Goal: Task Accomplishment & Management: Use online tool/utility

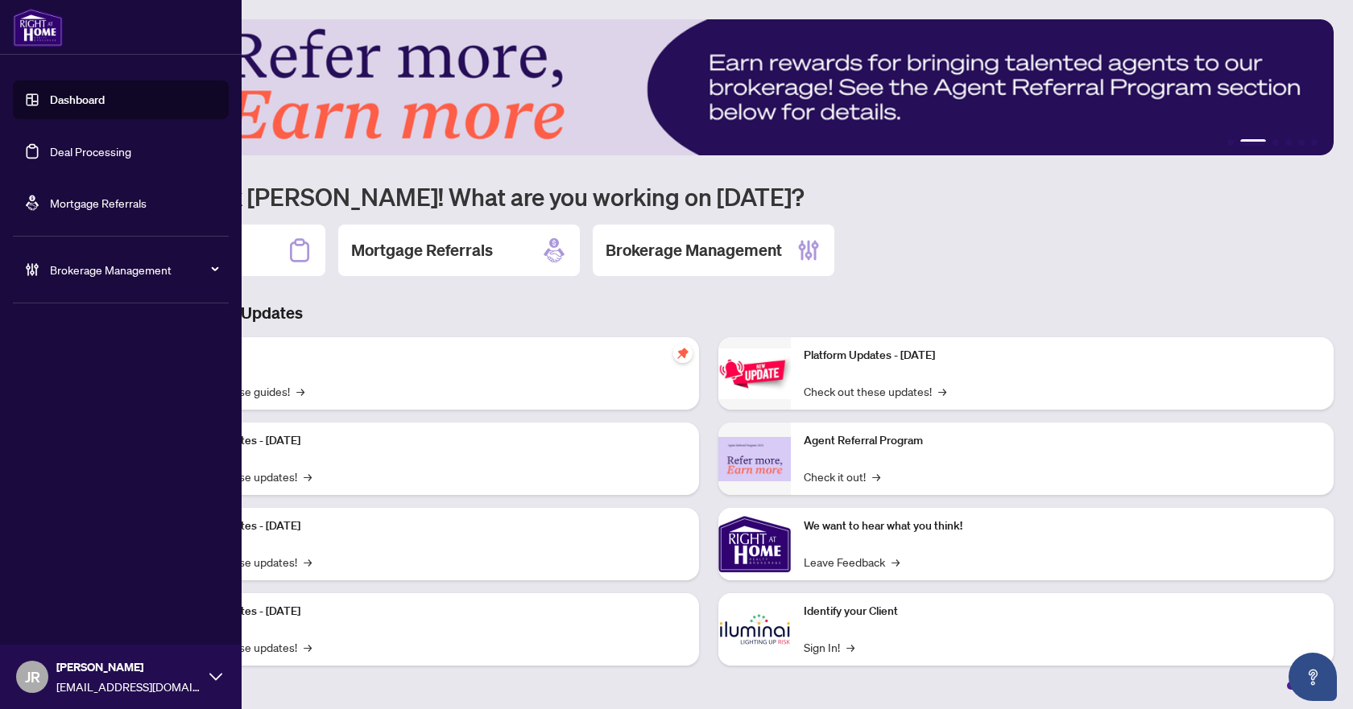
click at [79, 271] on span "Brokerage Management" at bounding box center [133, 270] width 167 height 18
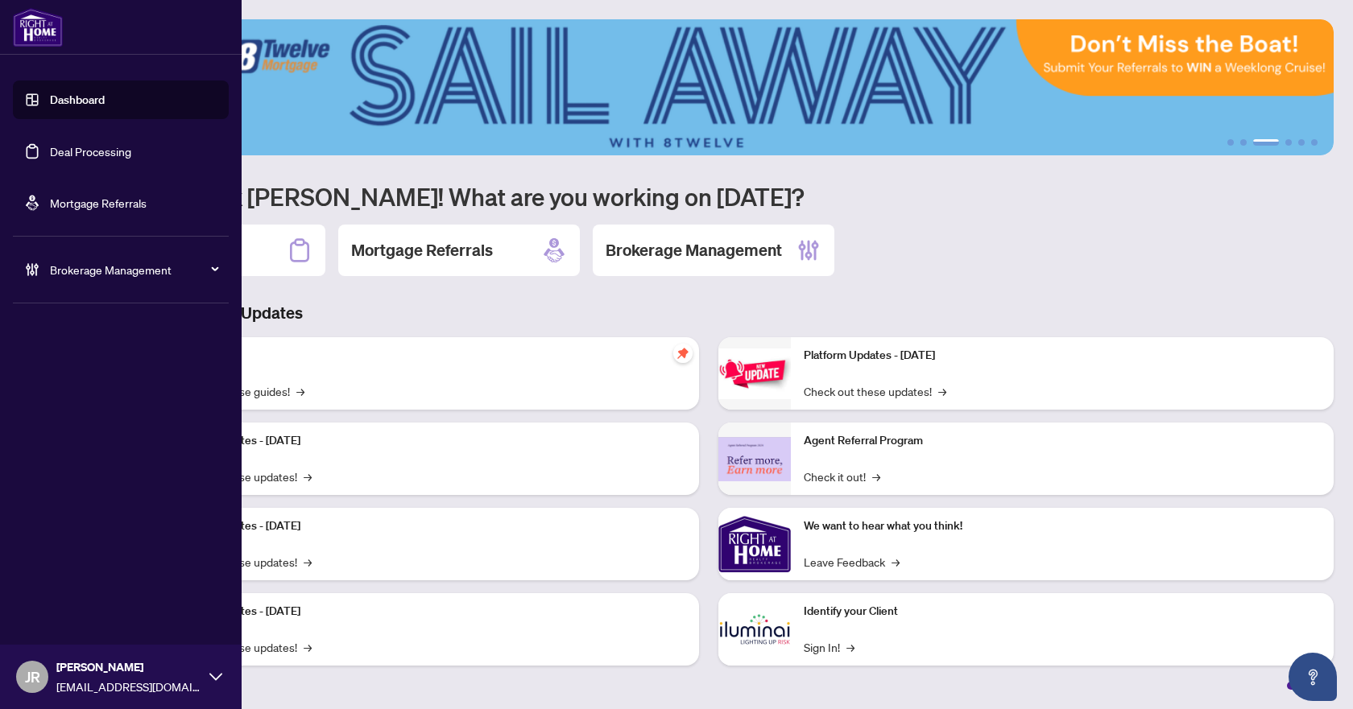
click at [50, 158] on link "Deal Processing" at bounding box center [90, 151] width 81 height 14
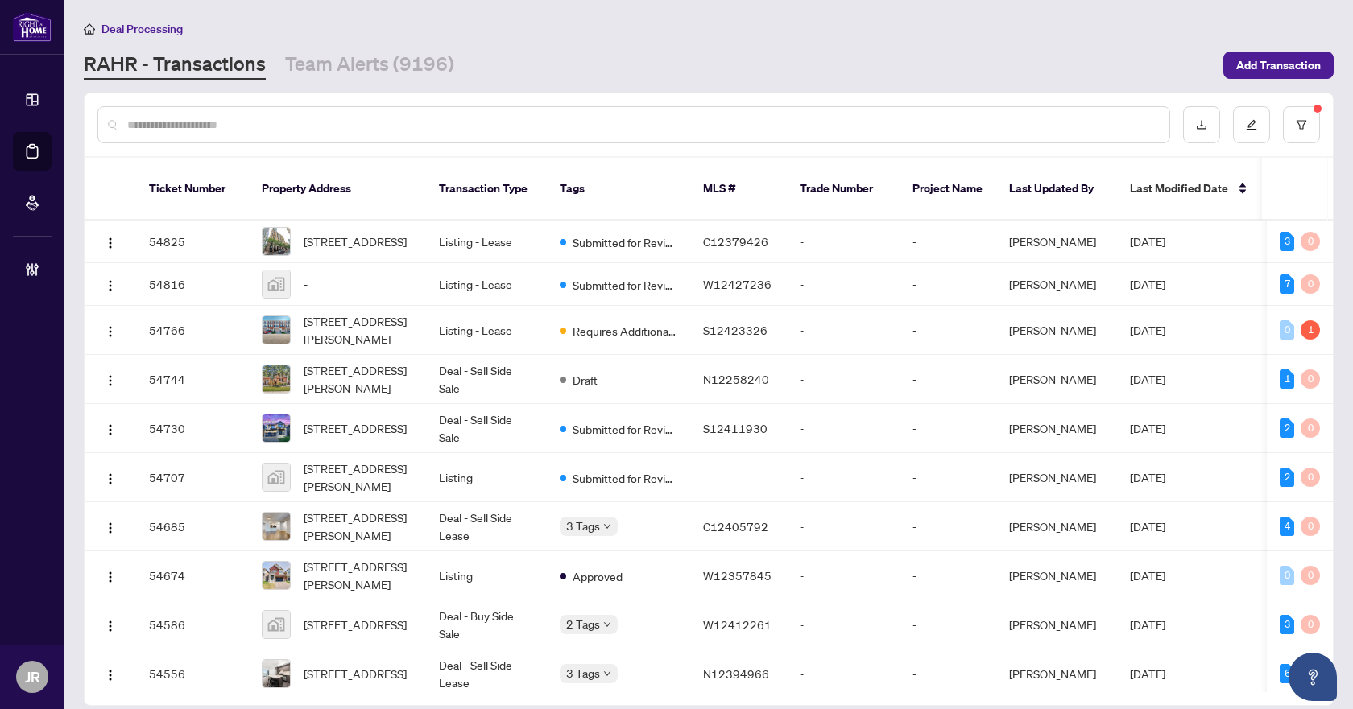
click at [499, 129] on input "text" at bounding box center [641, 125] width 1029 height 18
click at [693, 118] on input "text" at bounding box center [641, 125] width 1029 height 18
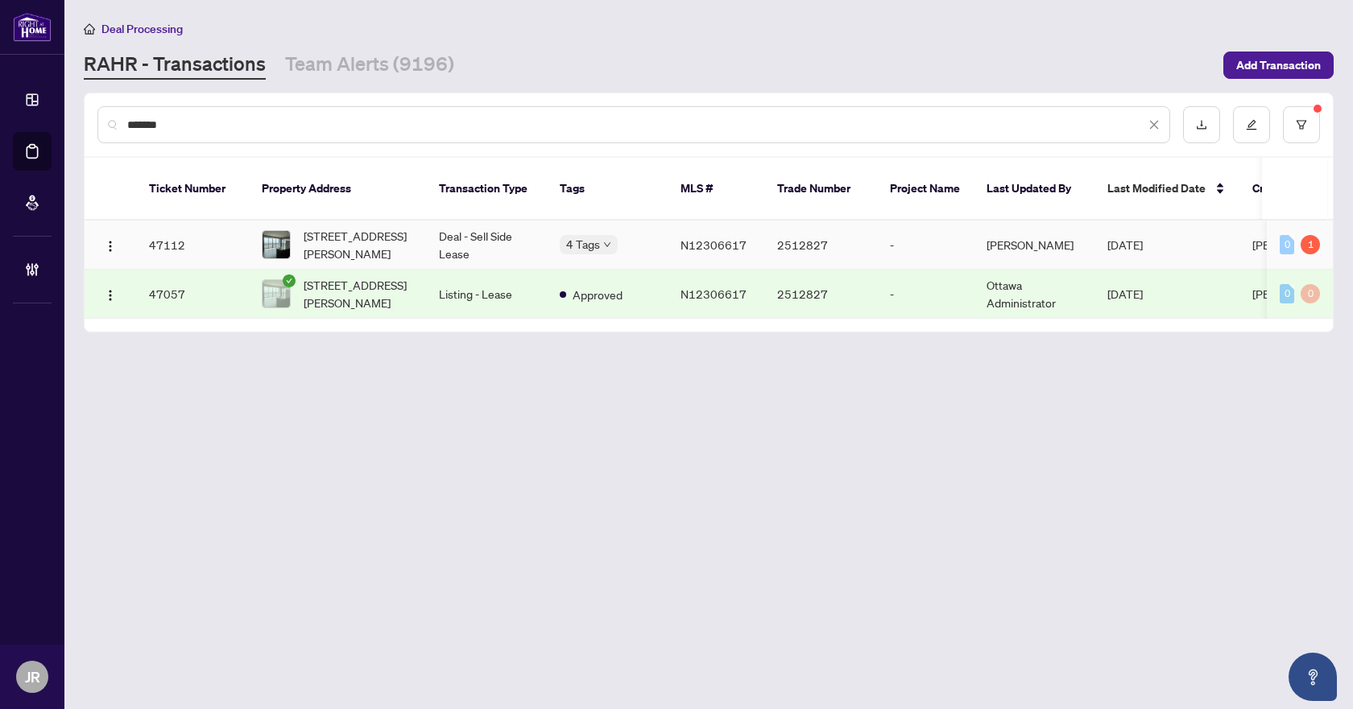
type input "*******"
click at [535, 221] on td "Deal - Sell Side Lease" at bounding box center [486, 245] width 121 height 49
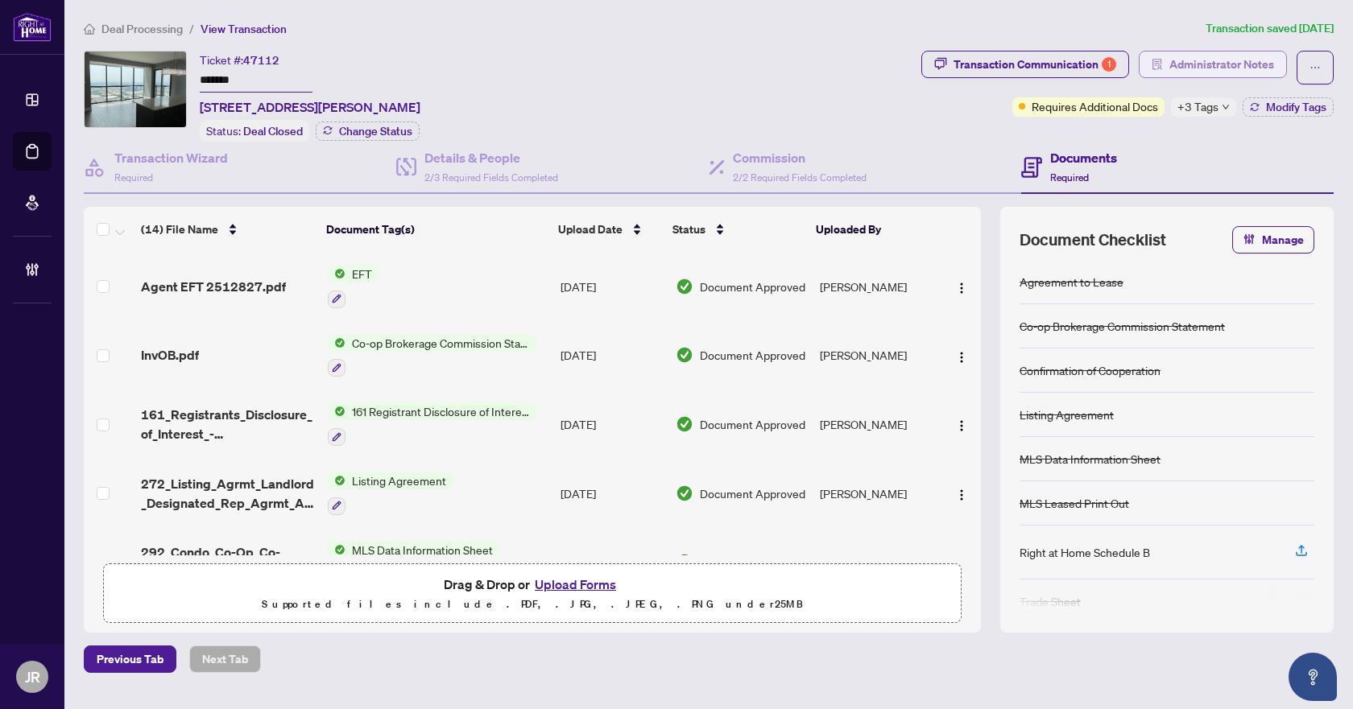
click at [1230, 60] on span "Administrator Notes" at bounding box center [1221, 65] width 105 height 26
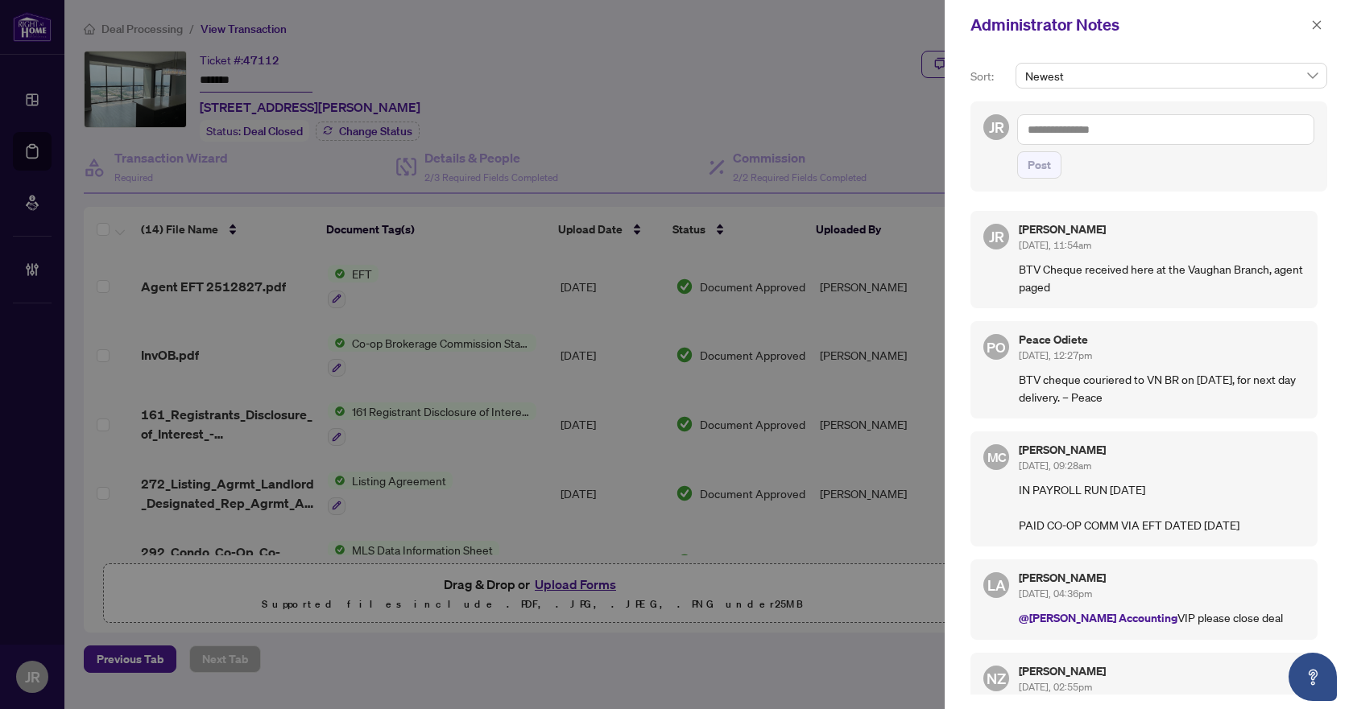
click at [1161, 134] on textarea at bounding box center [1165, 129] width 297 height 31
paste textarea "**********"
type textarea "**********"
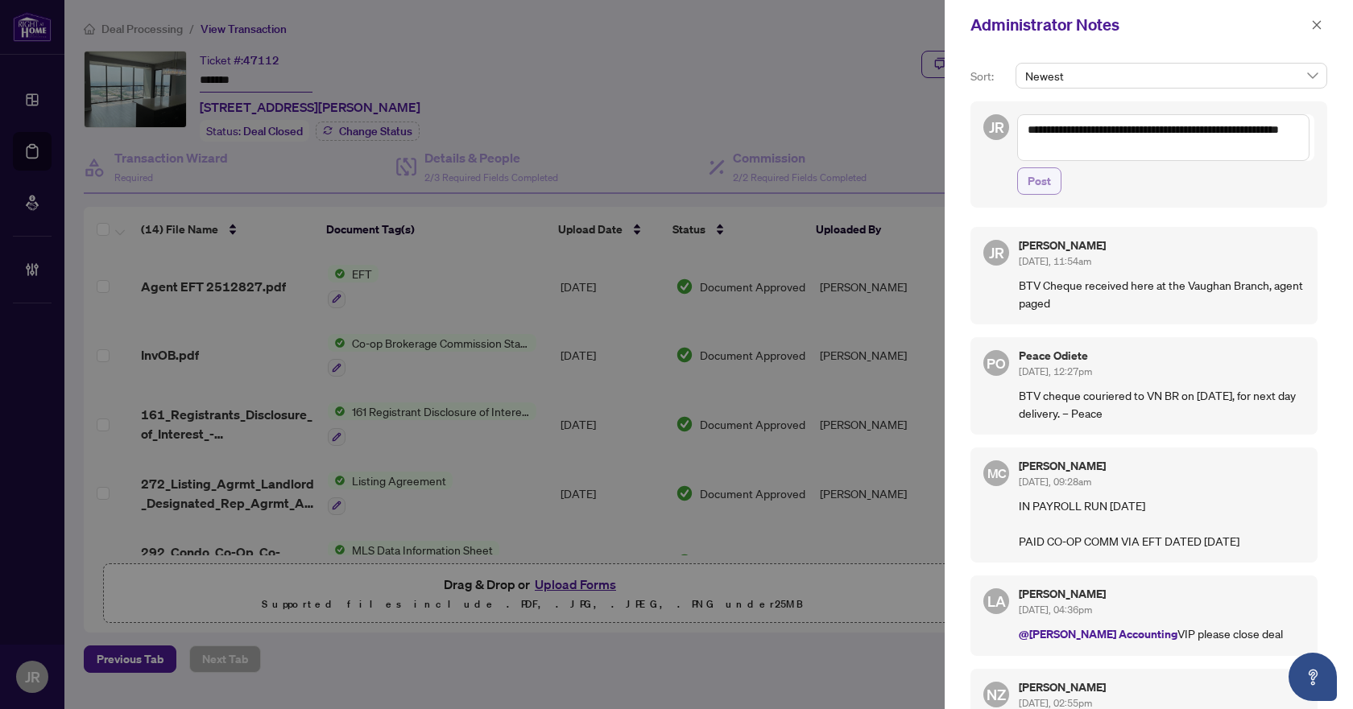
click at [1044, 183] on span "Post" at bounding box center [1039, 181] width 23 height 26
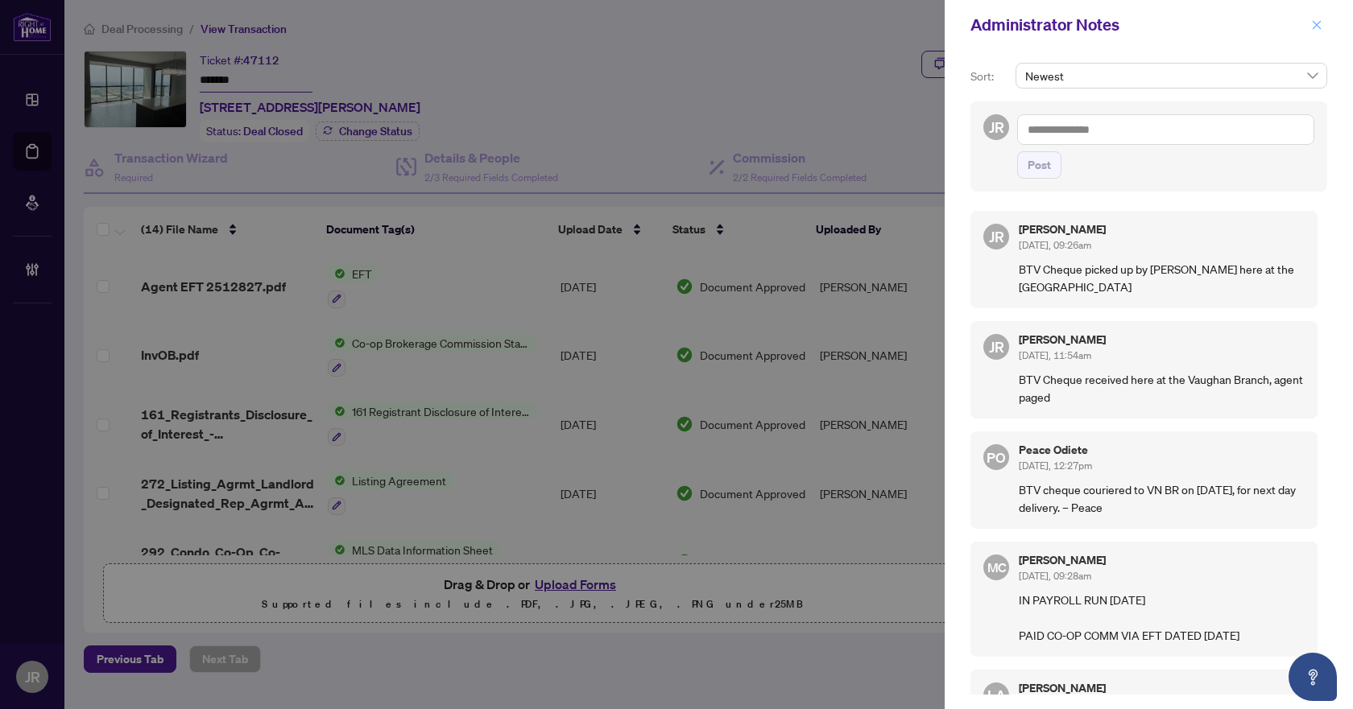
click at [1314, 22] on icon "close" at bounding box center [1316, 24] width 11 height 11
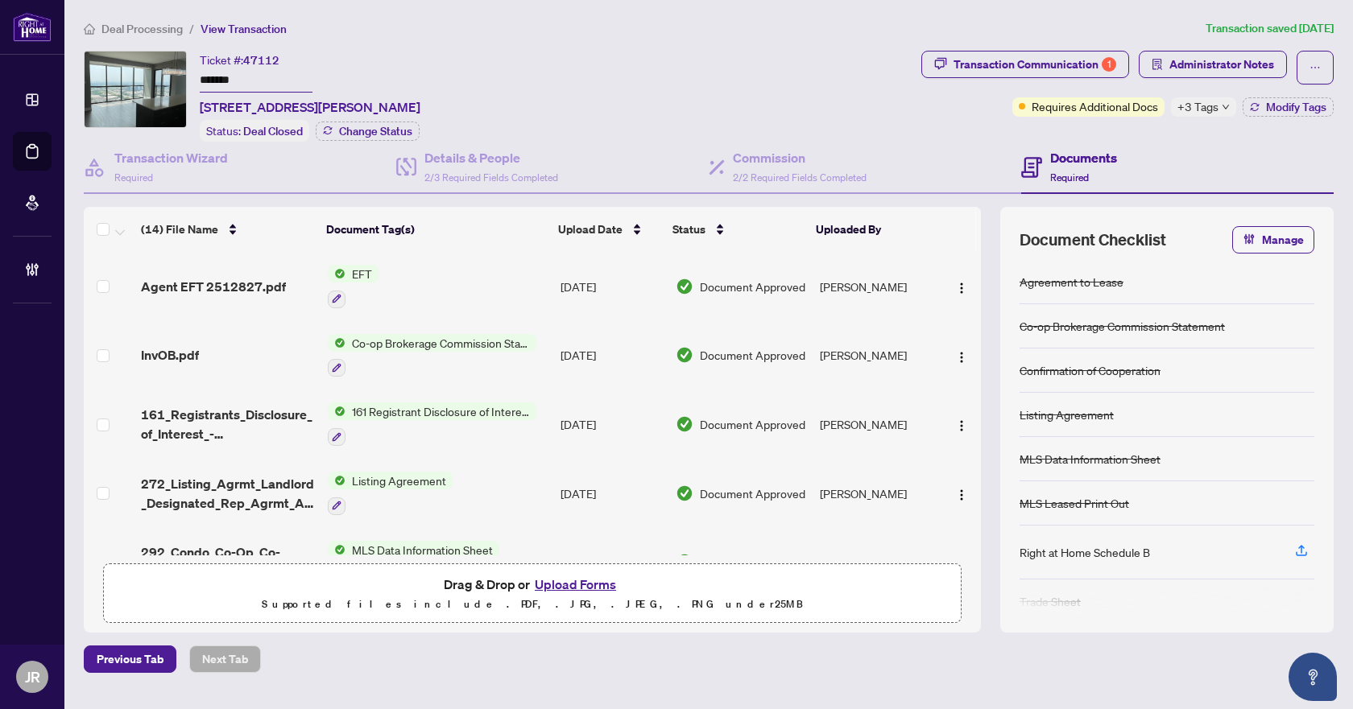
click at [137, 31] on span "Deal Processing" at bounding box center [141, 29] width 81 height 14
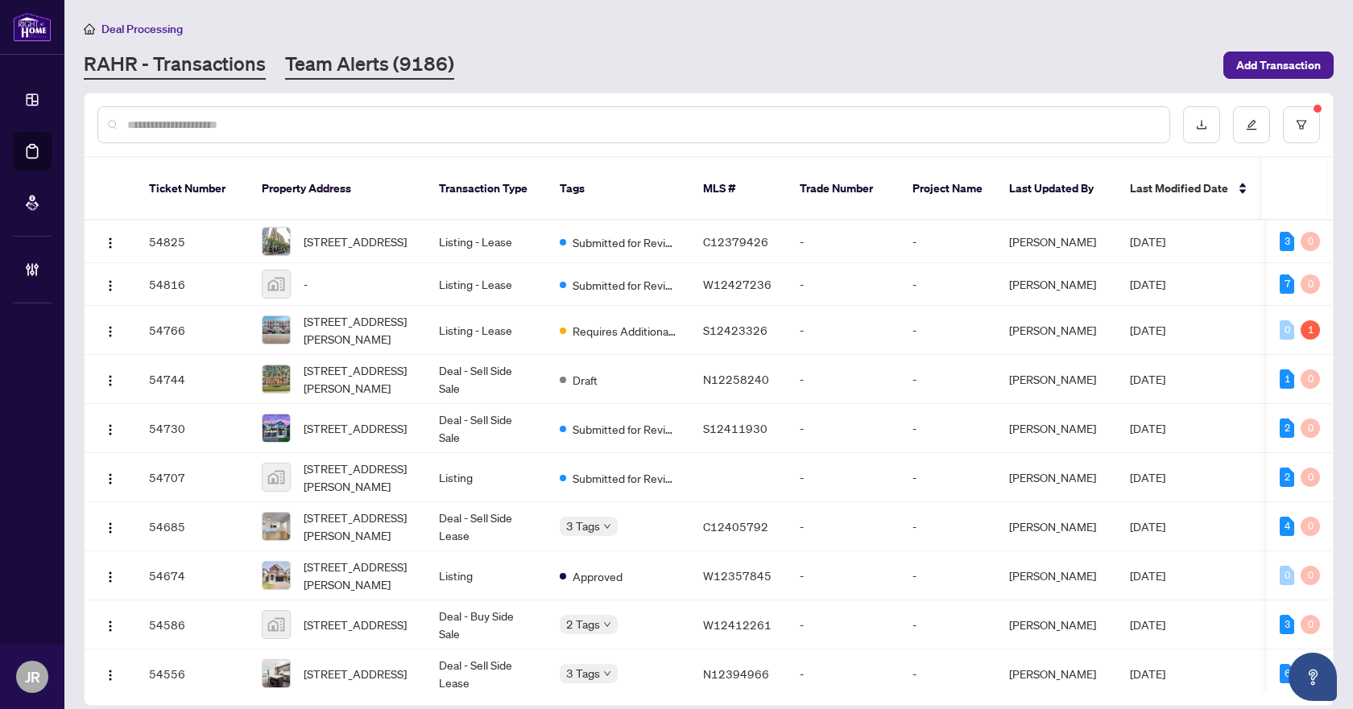
click at [368, 64] on link "Team Alerts (9186)" at bounding box center [369, 65] width 169 height 29
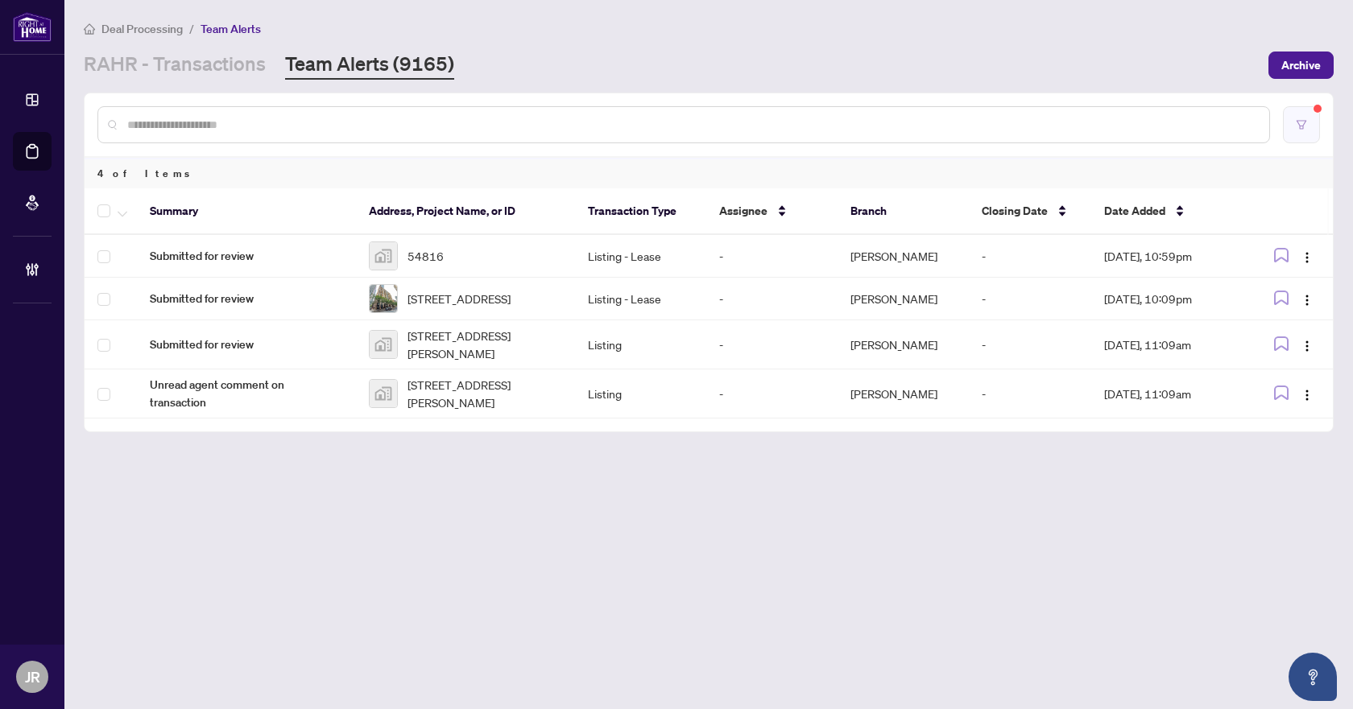
click at [1304, 125] on icon "filter" at bounding box center [1301, 124] width 11 height 11
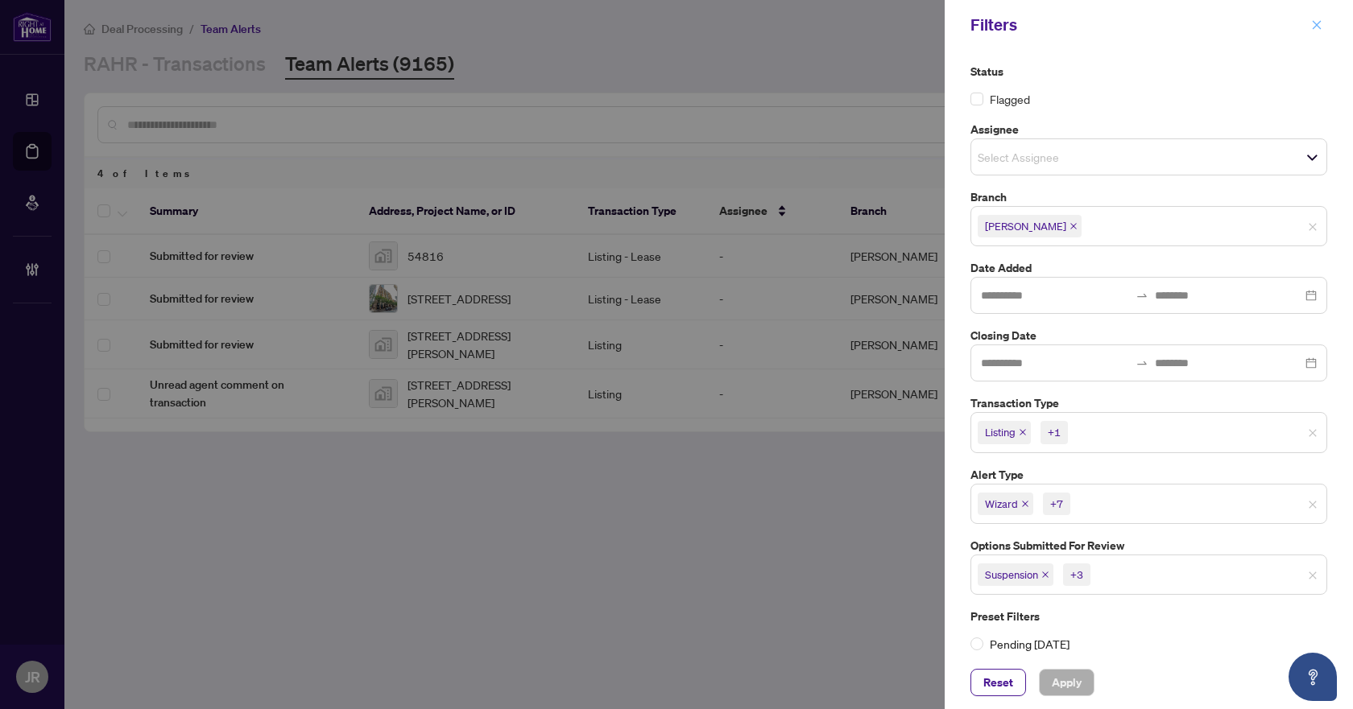
click at [1321, 36] on span "button" at bounding box center [1316, 25] width 11 height 26
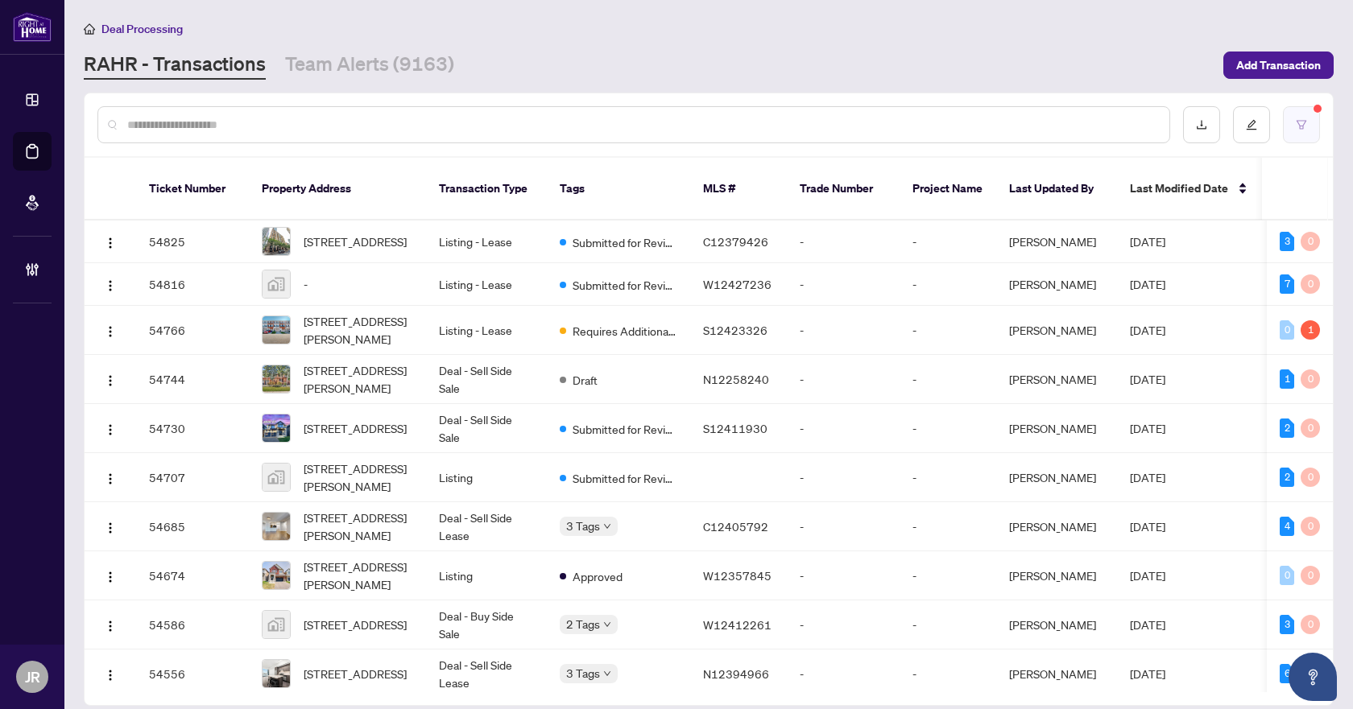
click at [1309, 118] on button "button" at bounding box center [1301, 124] width 37 height 37
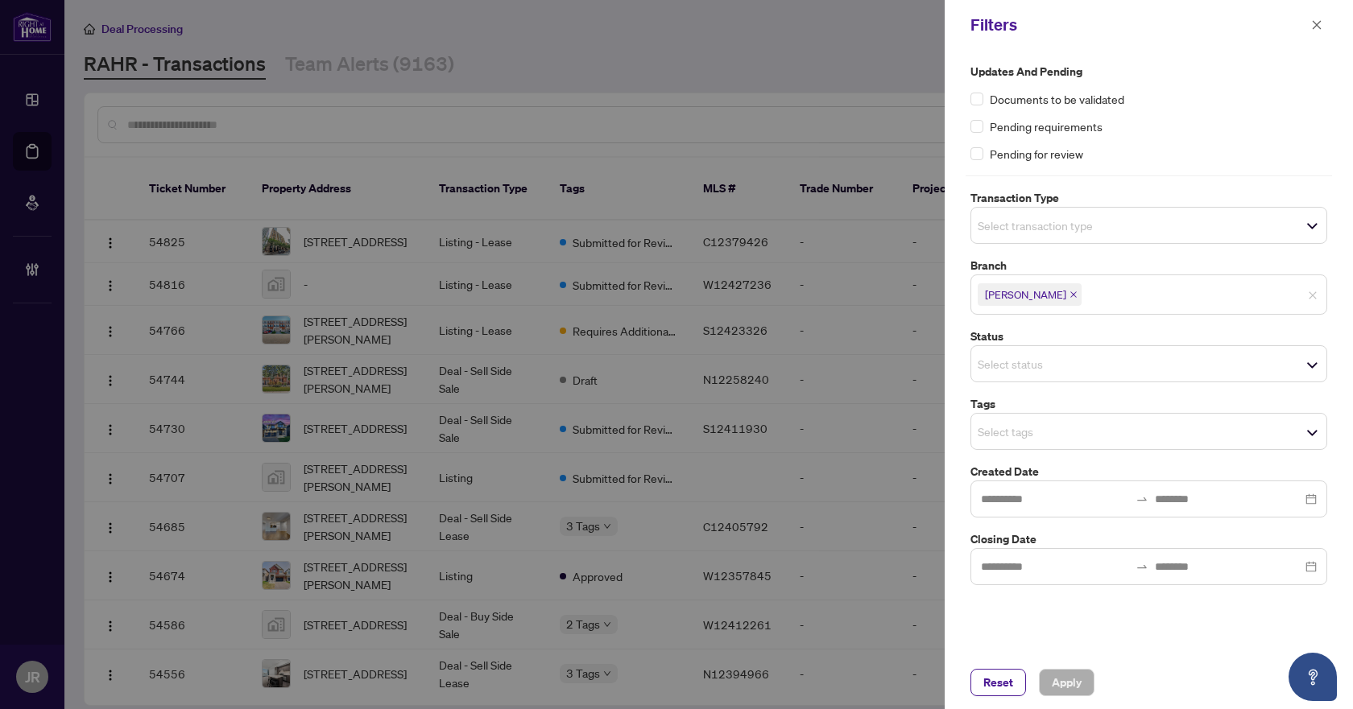
click at [1119, 236] on span "Select transaction type" at bounding box center [1148, 225] width 355 height 23
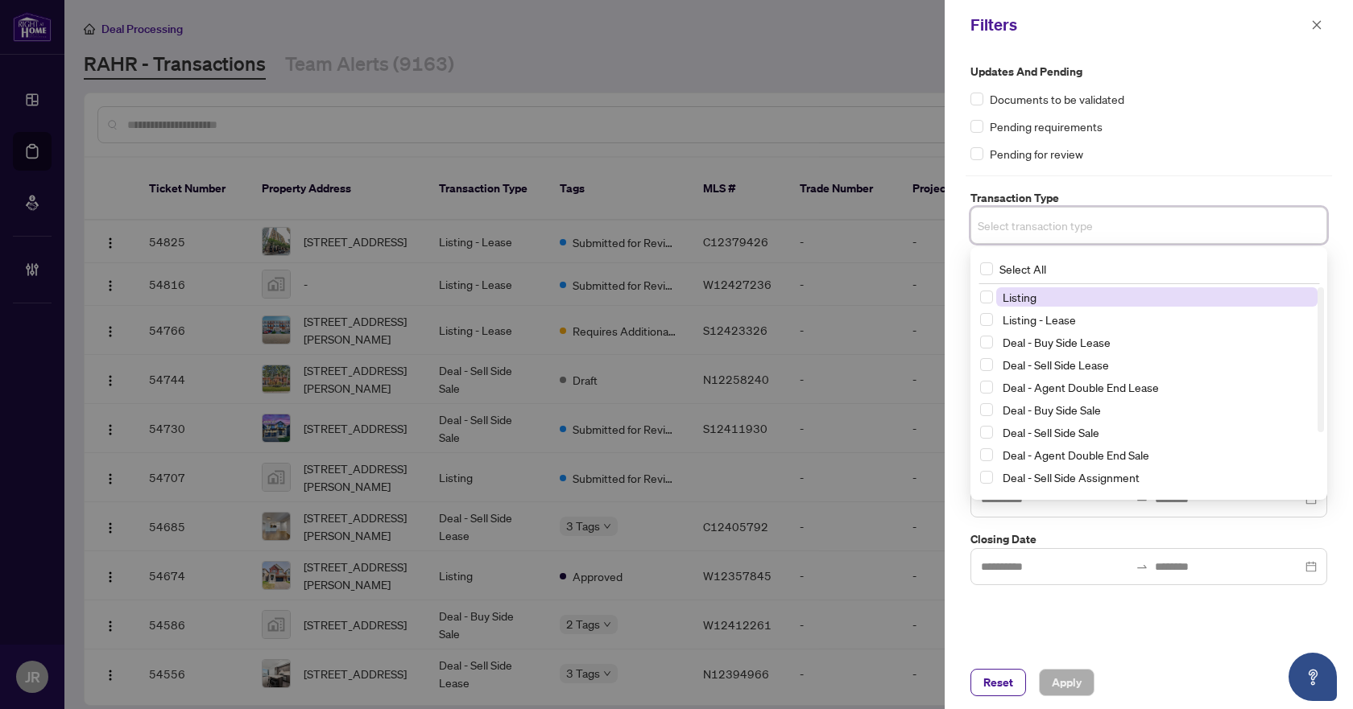
click at [1062, 296] on span "Listing" at bounding box center [1156, 296] width 321 height 19
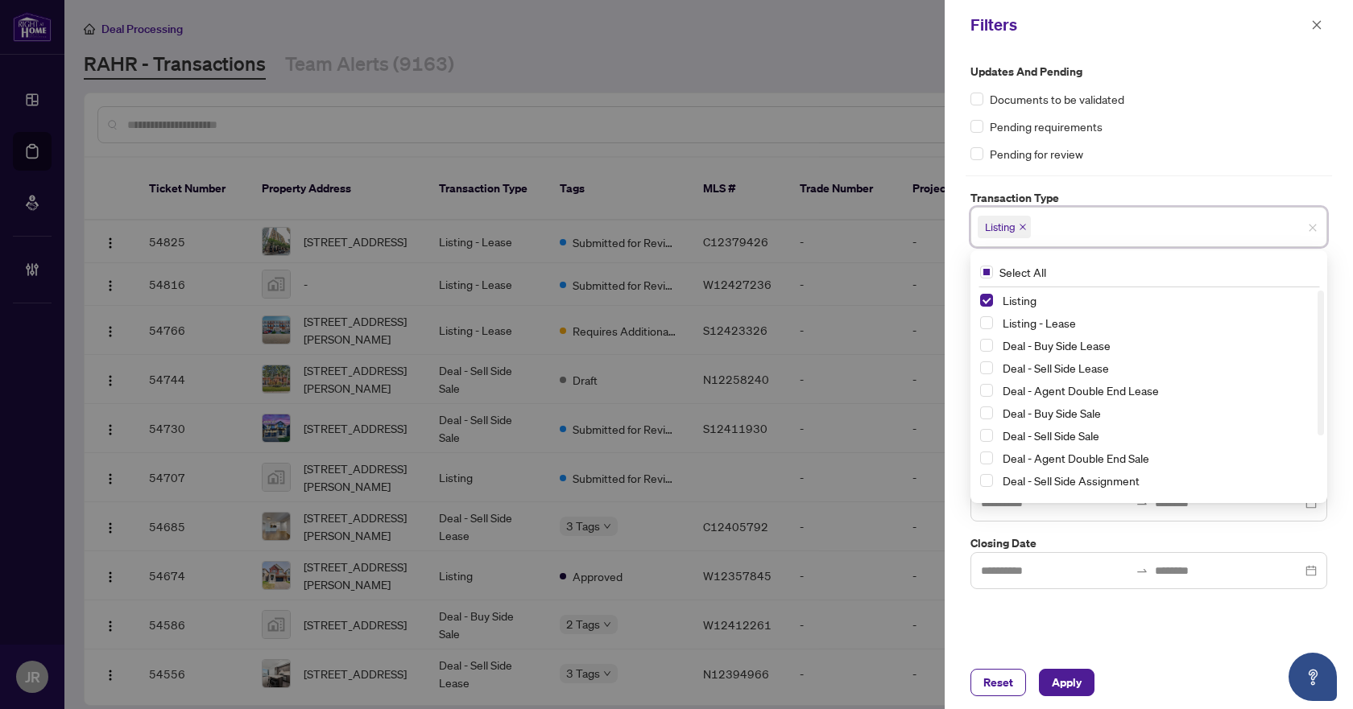
click at [1062, 310] on div "Listing" at bounding box center [1148, 300] width 337 height 19
click at [1061, 326] on span "Listing - Lease" at bounding box center [1039, 323] width 73 height 14
click at [1212, 147] on div "Pending for review" at bounding box center [1148, 154] width 357 height 18
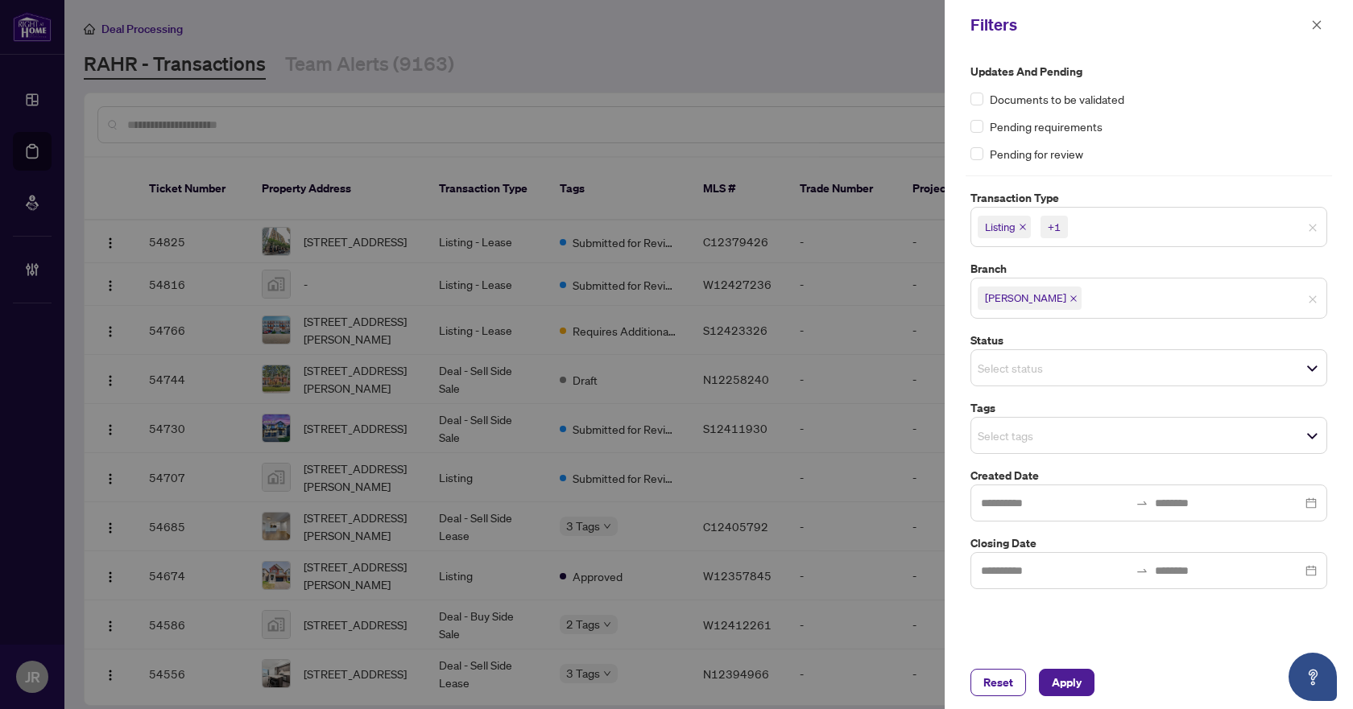
click at [1083, 358] on input "search" at bounding box center [1034, 367] width 113 height 19
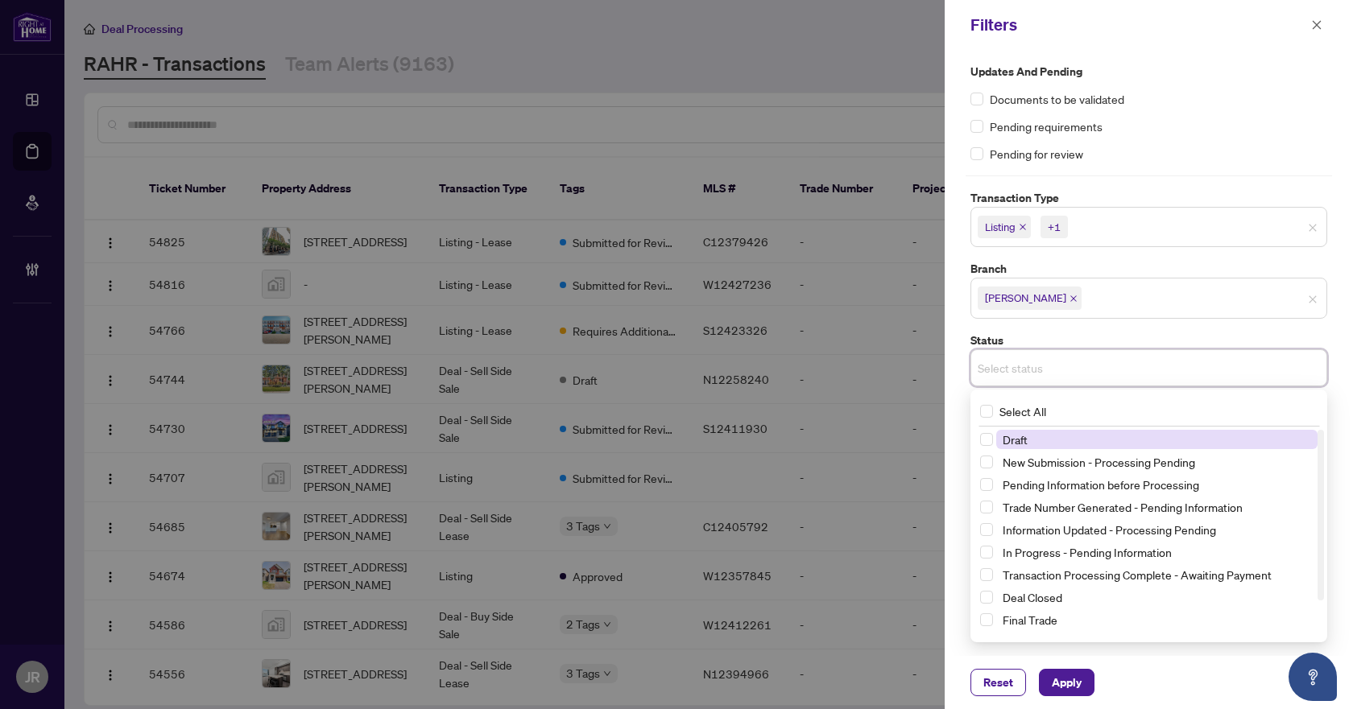
click at [1087, 362] on input "search" at bounding box center [1034, 367] width 113 height 19
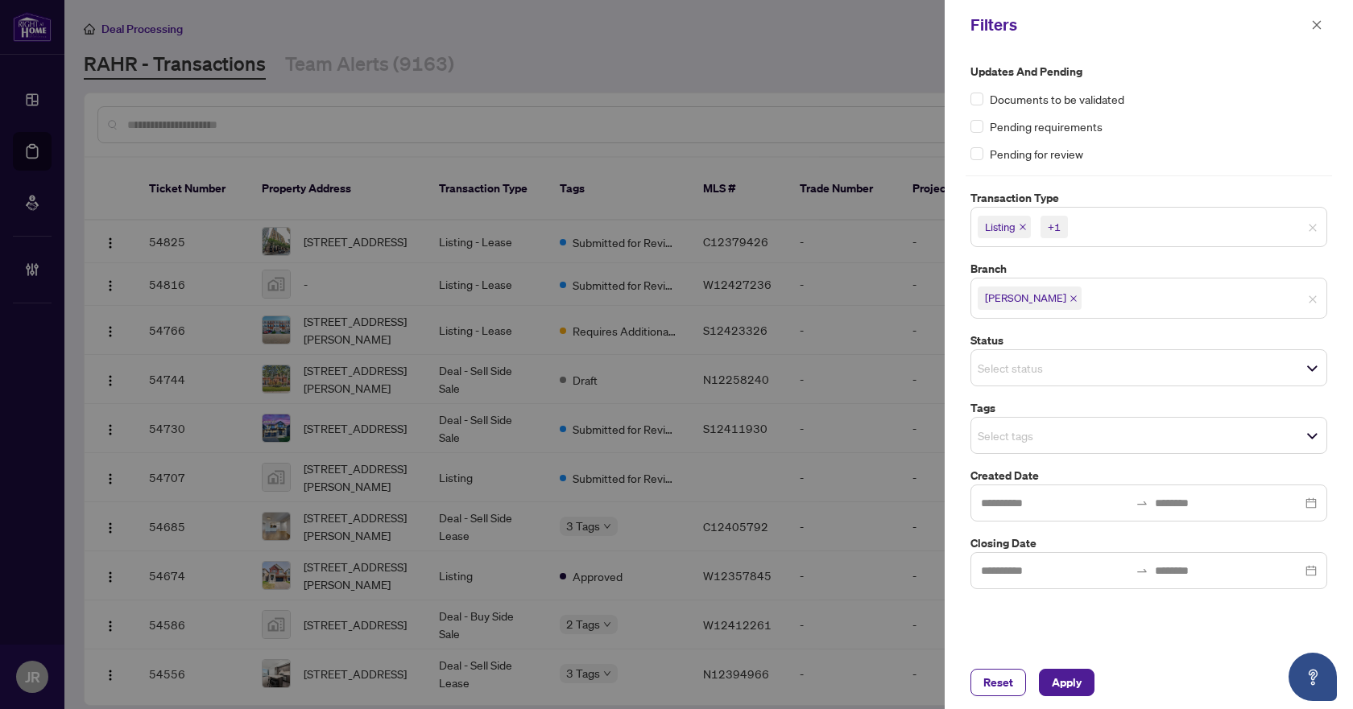
click at [1239, 262] on label "Branch" at bounding box center [1148, 269] width 357 height 18
click at [1088, 423] on div "Select tags" at bounding box center [1148, 435] width 357 height 37
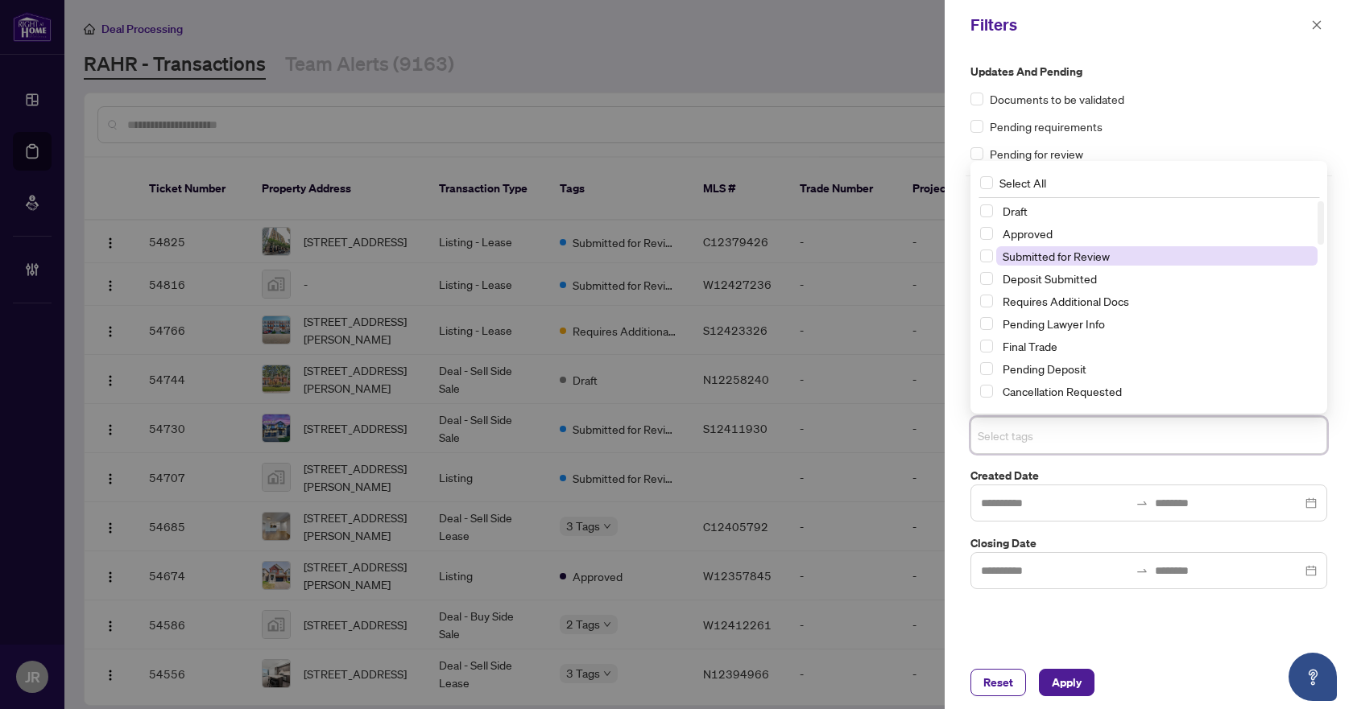
click at [1107, 258] on span "Submitted for Review" at bounding box center [1056, 256] width 107 height 14
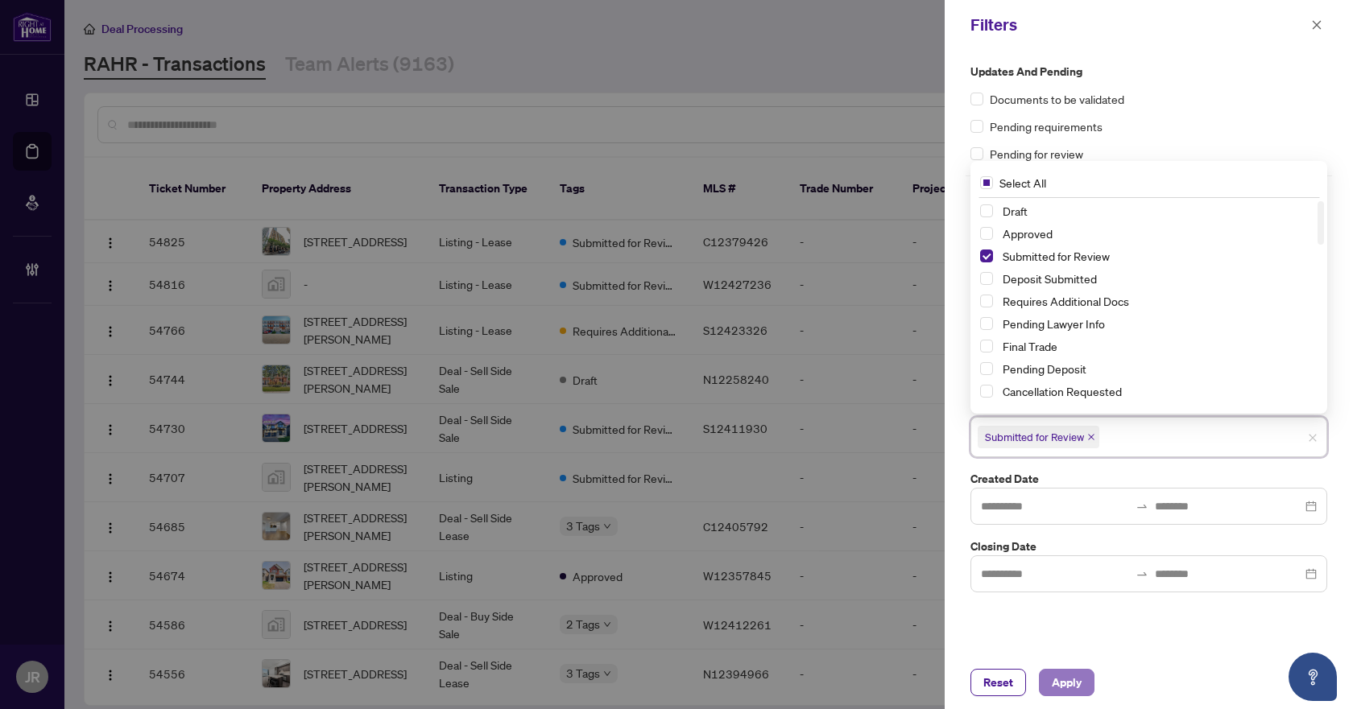
click at [1061, 674] on span "Apply" at bounding box center [1067, 683] width 30 height 26
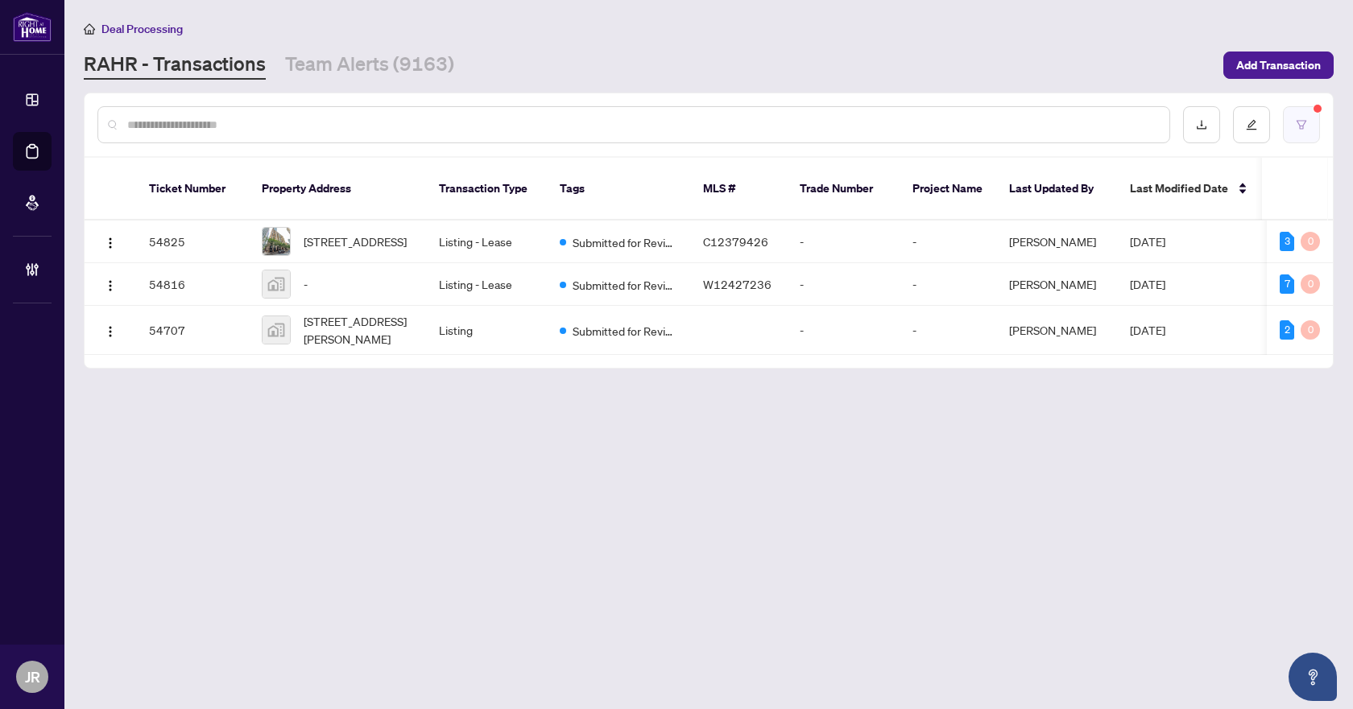
click at [1318, 117] on button "button" at bounding box center [1301, 124] width 37 height 37
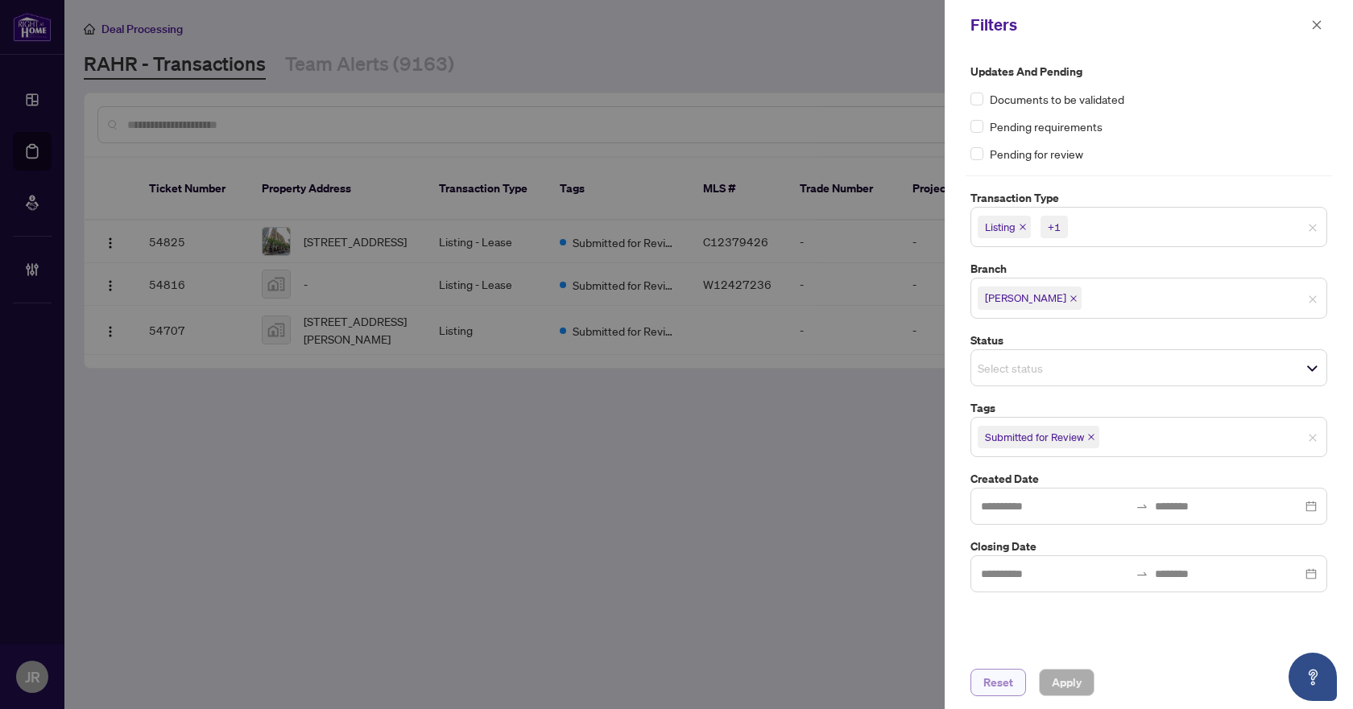
click at [999, 680] on span "Reset" at bounding box center [998, 683] width 30 height 26
